Goal: Use online tool/utility: Utilize a website feature to perform a specific function

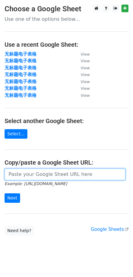
click at [63, 179] on input "url" at bounding box center [65, 174] width 121 height 12
paste input "[URL][DOMAIN_NAME]"
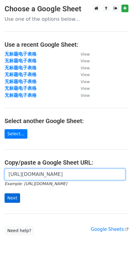
type input "[URL][DOMAIN_NAME]"
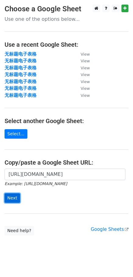
click at [9, 200] on input "Next" at bounding box center [13, 197] width 16 height 9
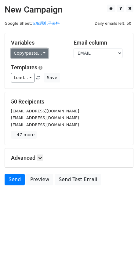
drag, startPoint x: 24, startPoint y: 56, endPoint x: 30, endPoint y: 51, distance: 8.4
click at [24, 56] on link "Copy/paste..." at bounding box center [29, 52] width 37 height 9
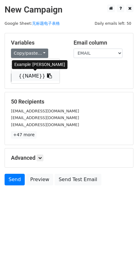
click at [31, 78] on link "{{NAME}}" at bounding box center [35, 76] width 48 height 10
